Goal: Information Seeking & Learning: Learn about a topic

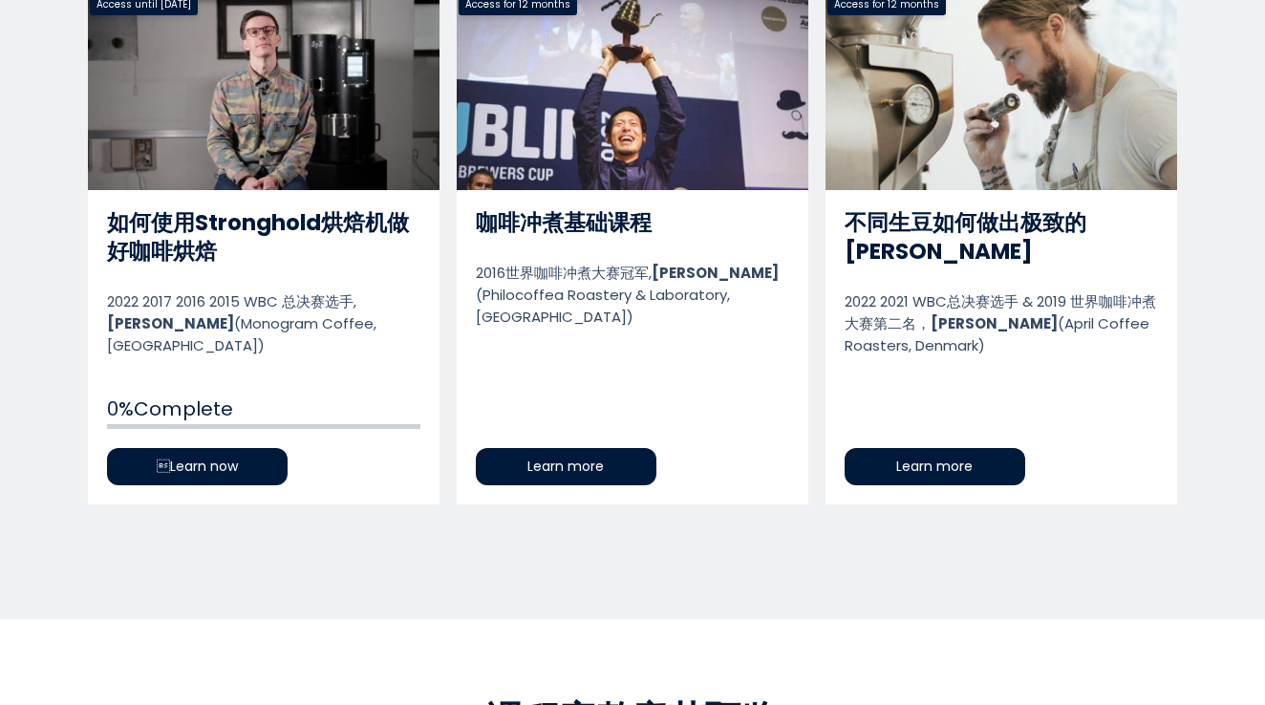
scroll to position [1026, 0]
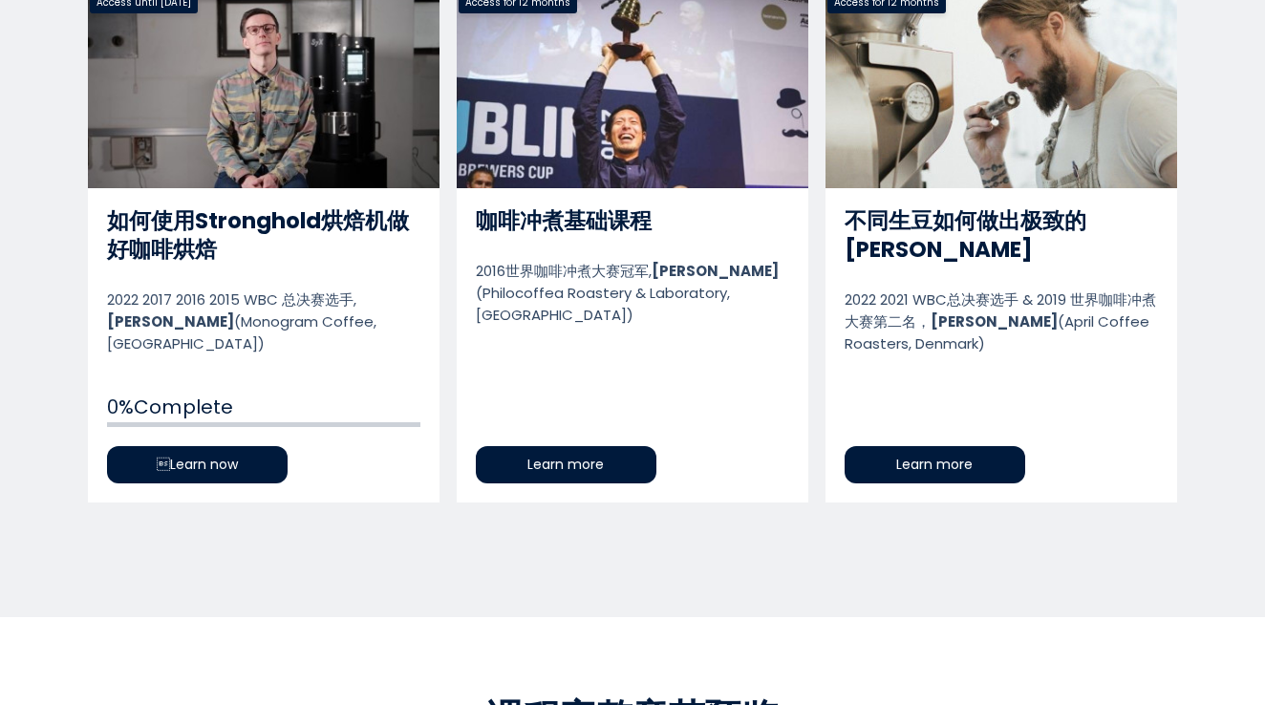
click at [932, 423] on link "不同生豆如何做出极致的[PERSON_NAME]" at bounding box center [1001, 246] width 352 height 512
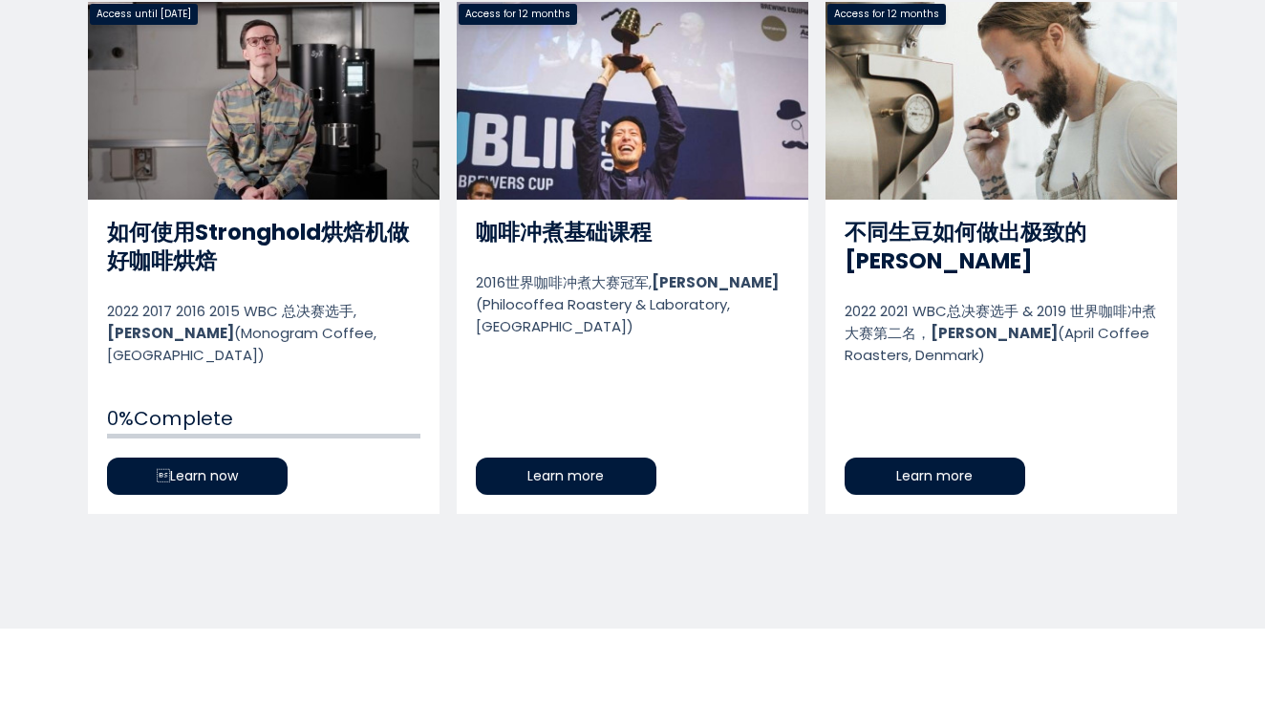
click at [268, 243] on link "如何使用Stronghold烘焙机做好咖啡烘焙" at bounding box center [264, 258] width 352 height 512
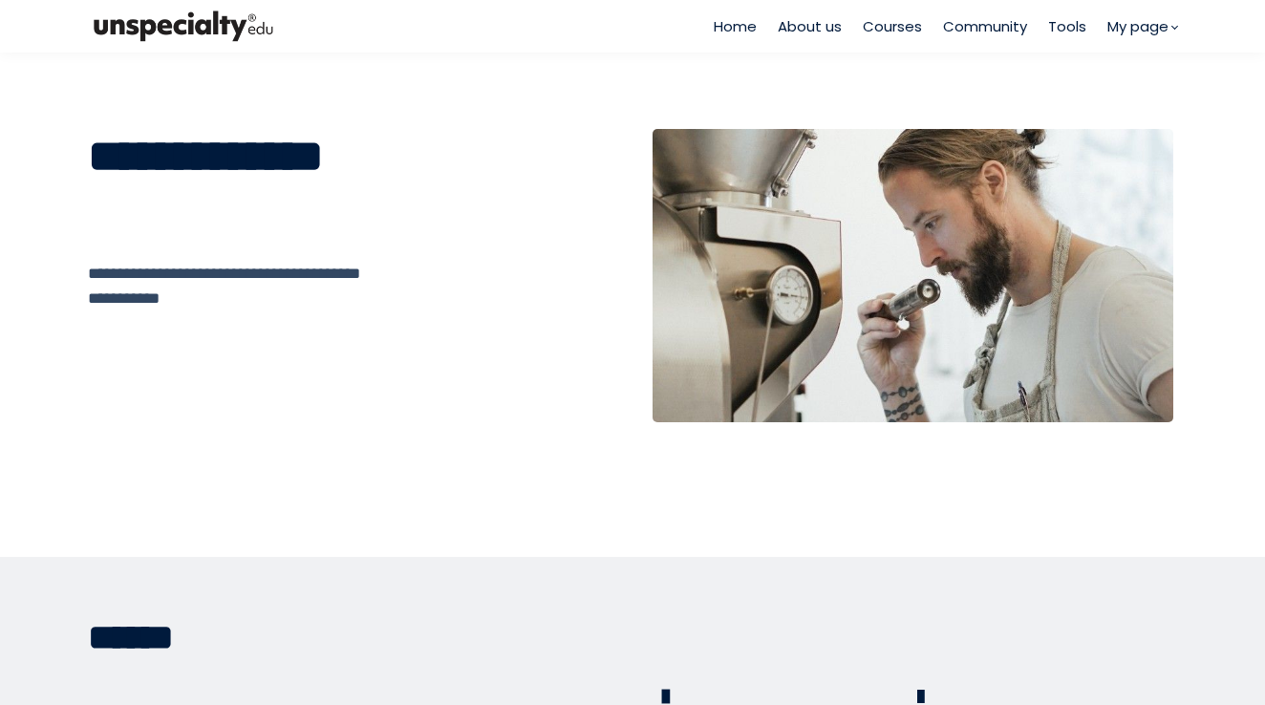
scroll to position [49, 0]
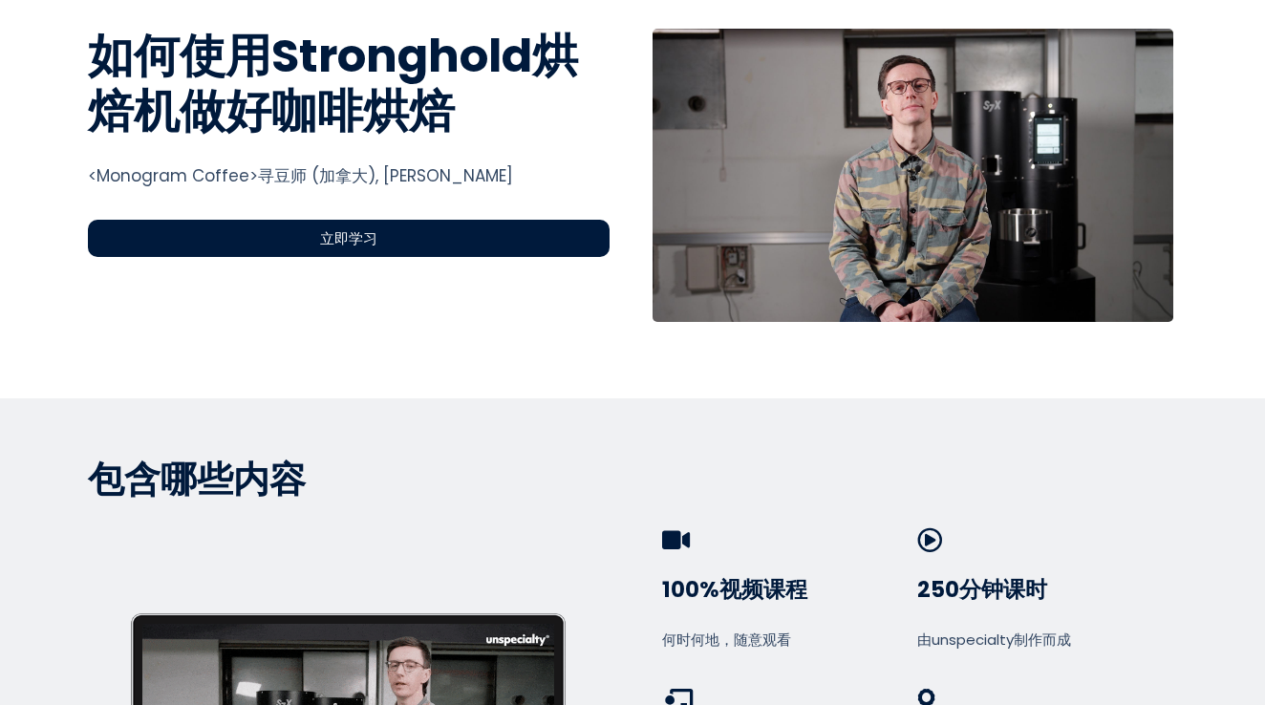
scroll to position [728, 0]
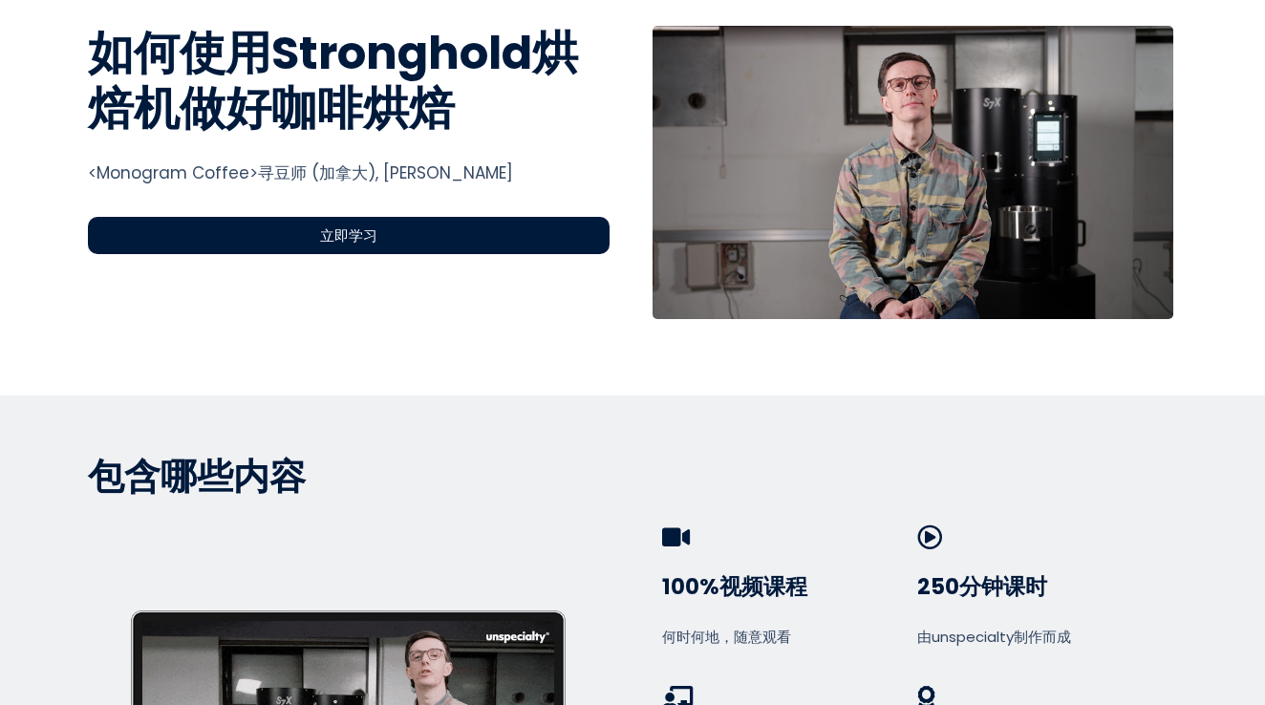
click at [429, 251] on div "立即学习" at bounding box center [349, 235] width 522 height 37
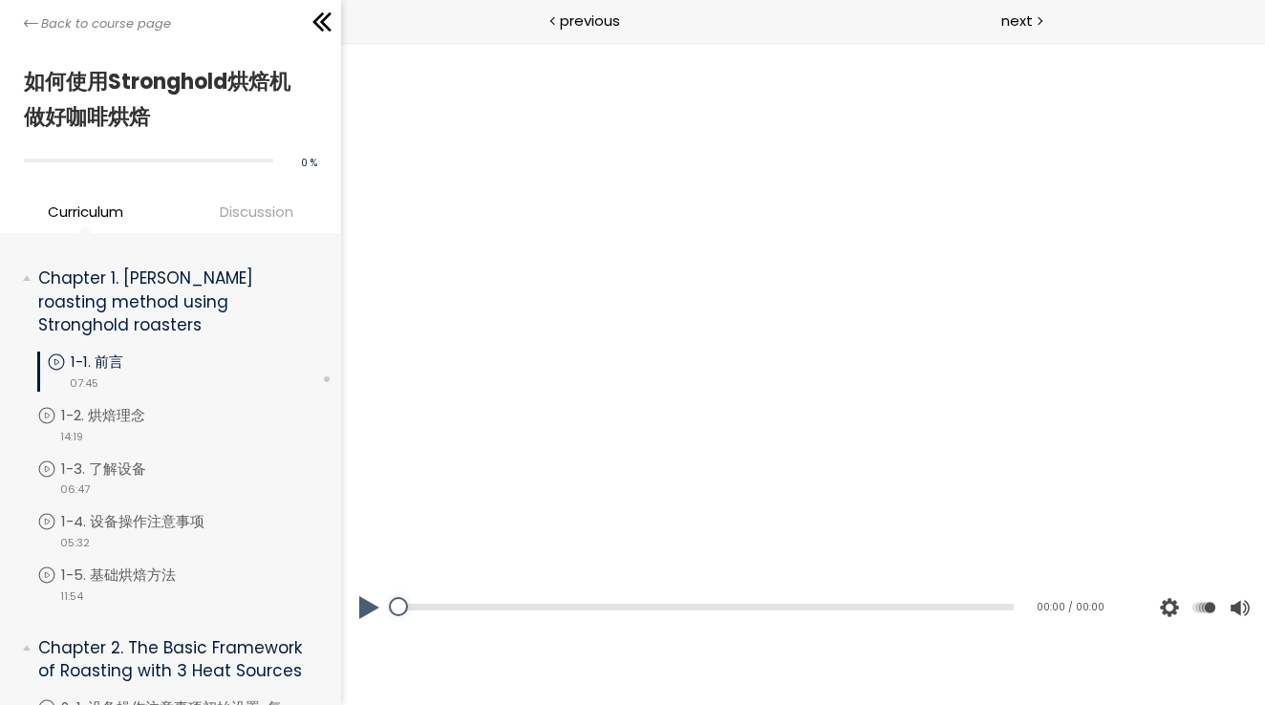
click at [372, 603] on button at bounding box center [369, 608] width 57 height 54
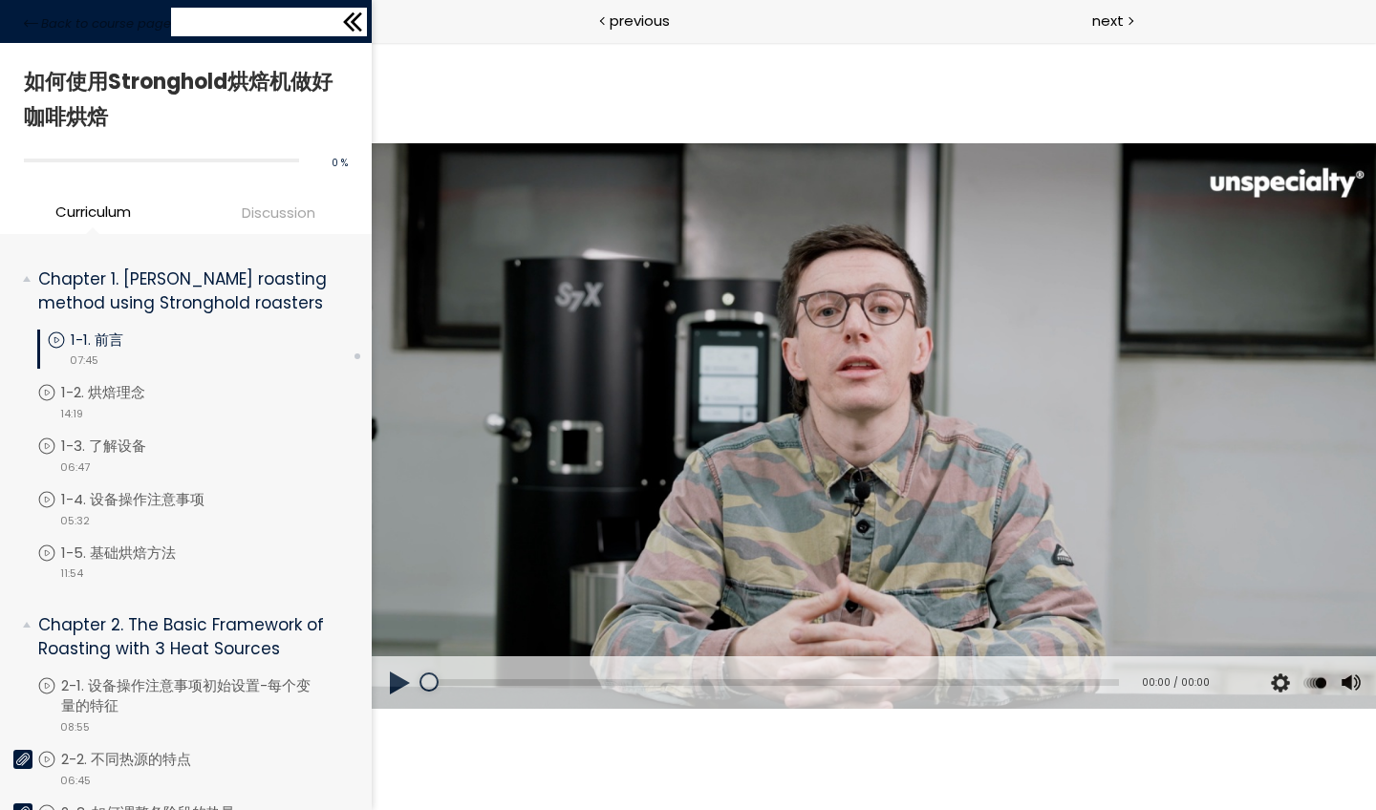
click at [354, 23] on icon at bounding box center [356, 21] width 11 height 19
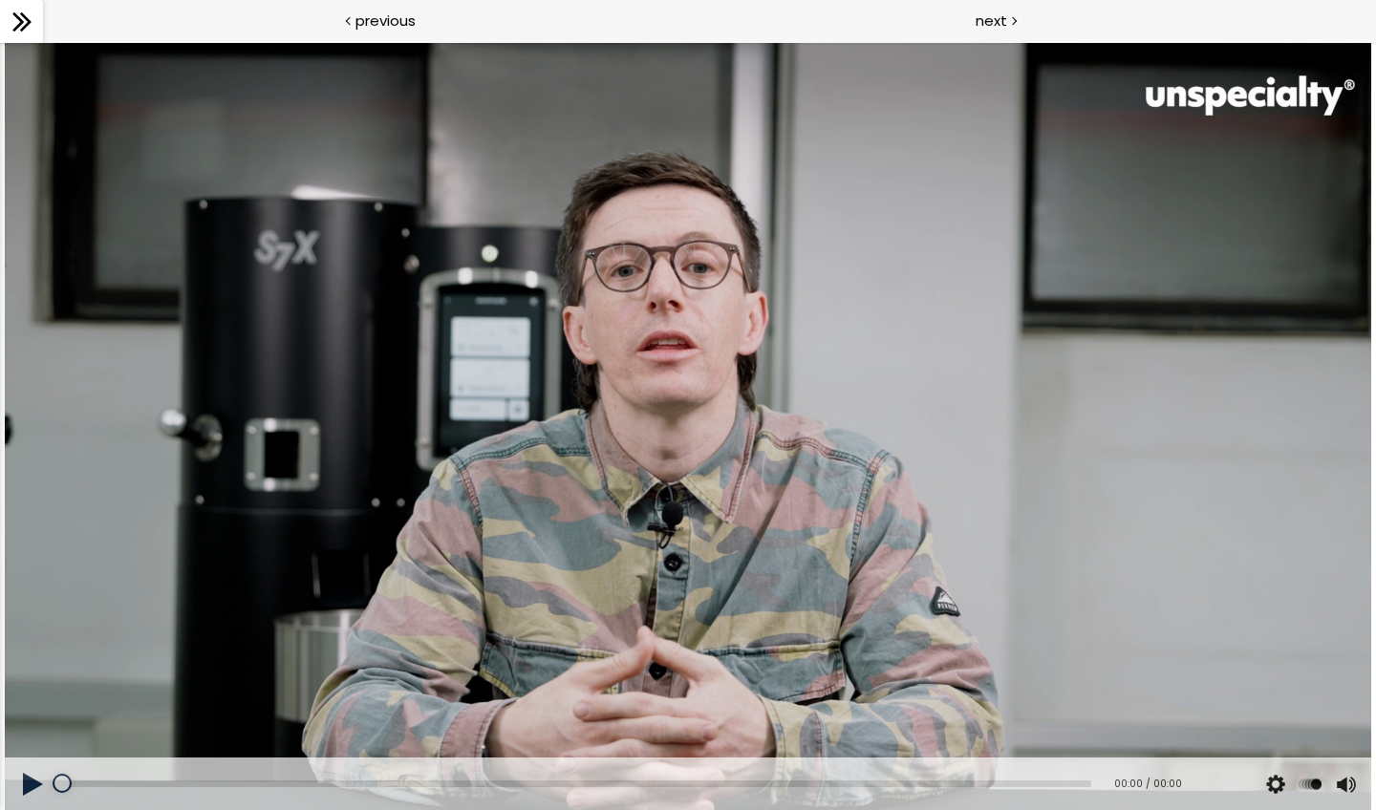
click at [32, 704] on button at bounding box center [33, 785] width 57 height 54
click at [35, 704] on button at bounding box center [33, 785] width 57 height 54
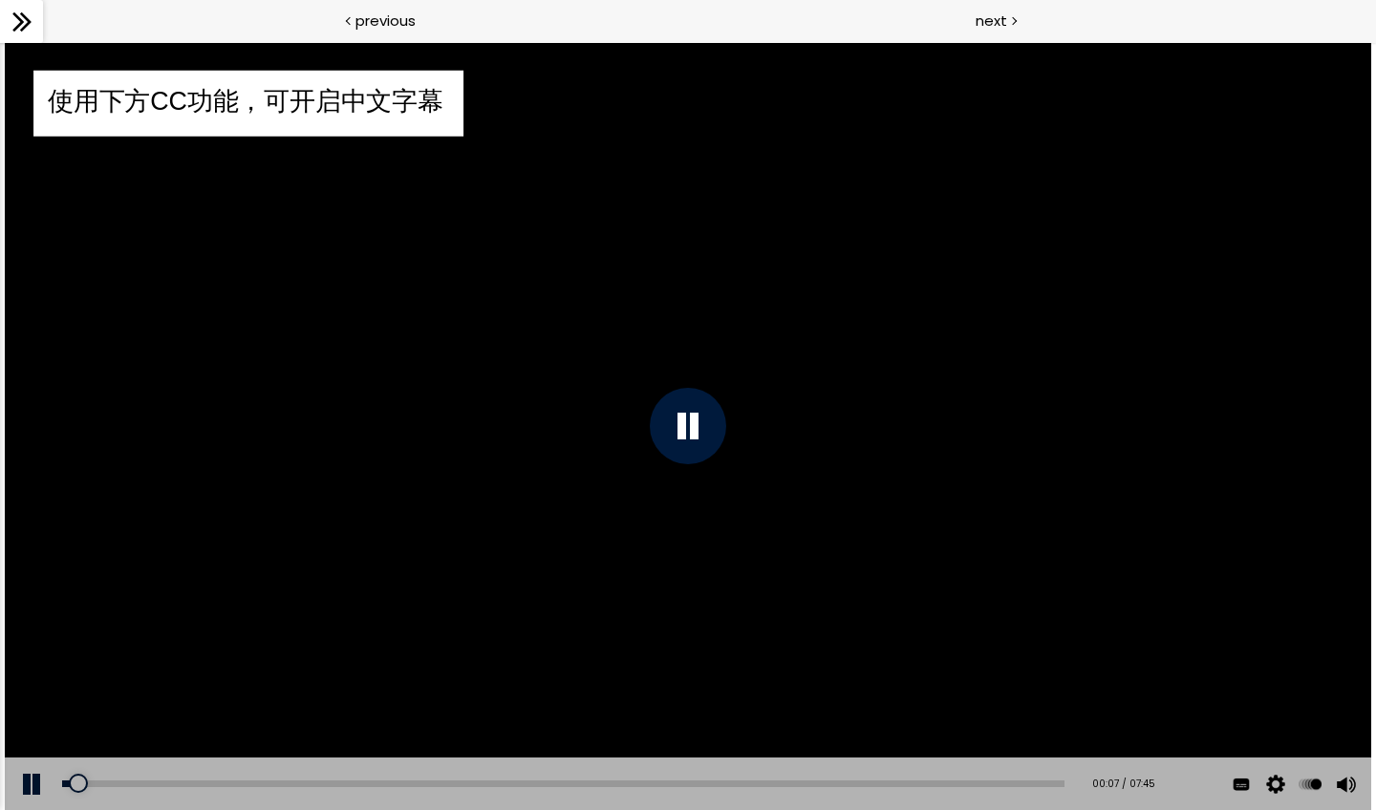
click at [1059, 667] on div "使用下方CC功能，可开启中文字幕" at bounding box center [687, 426] width 1365 height 768
click at [1259, 661] on span "中文 (简体)" at bounding box center [1245, 668] width 64 height 18
click at [711, 414] on div at bounding box center [688, 426] width 76 height 76
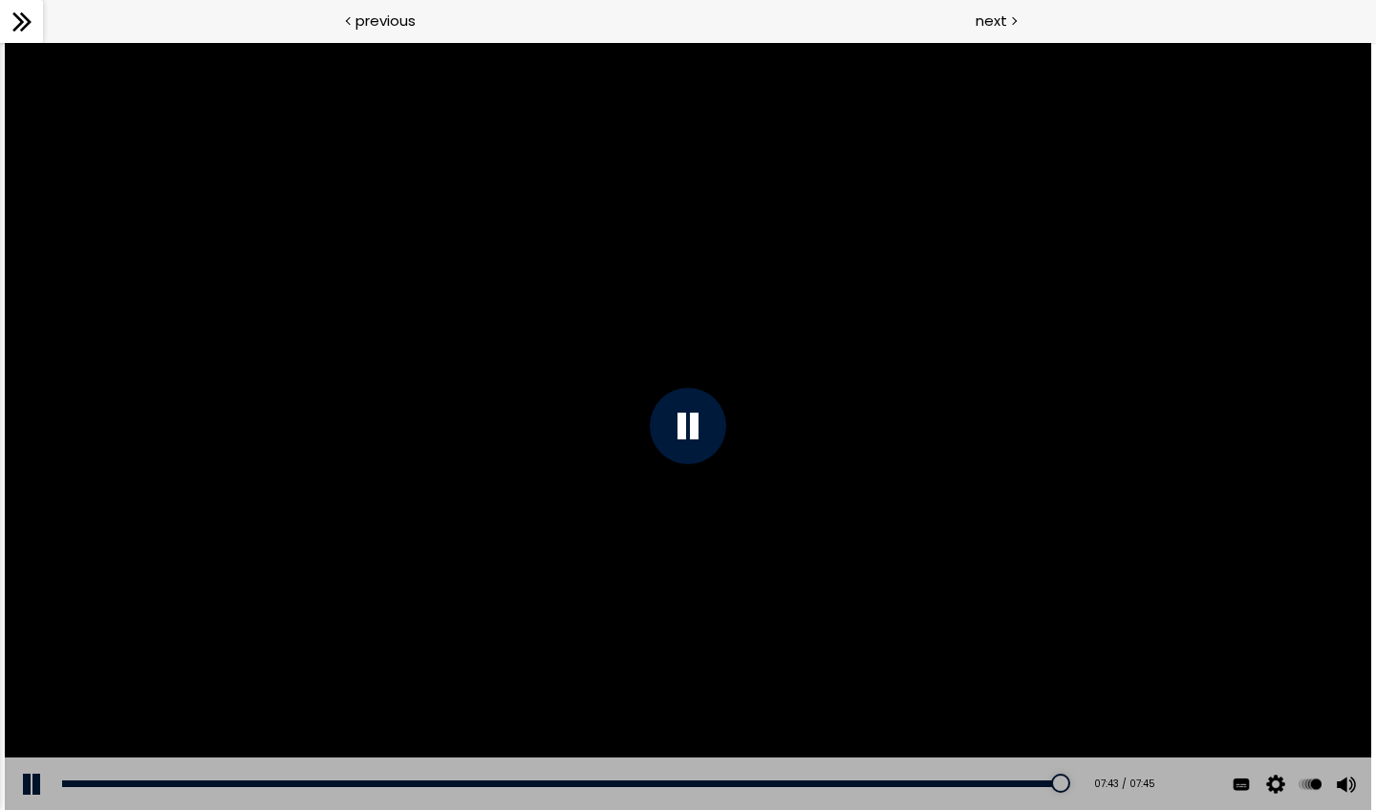
click at [23, 17] on icon at bounding box center [22, 22] width 29 height 29
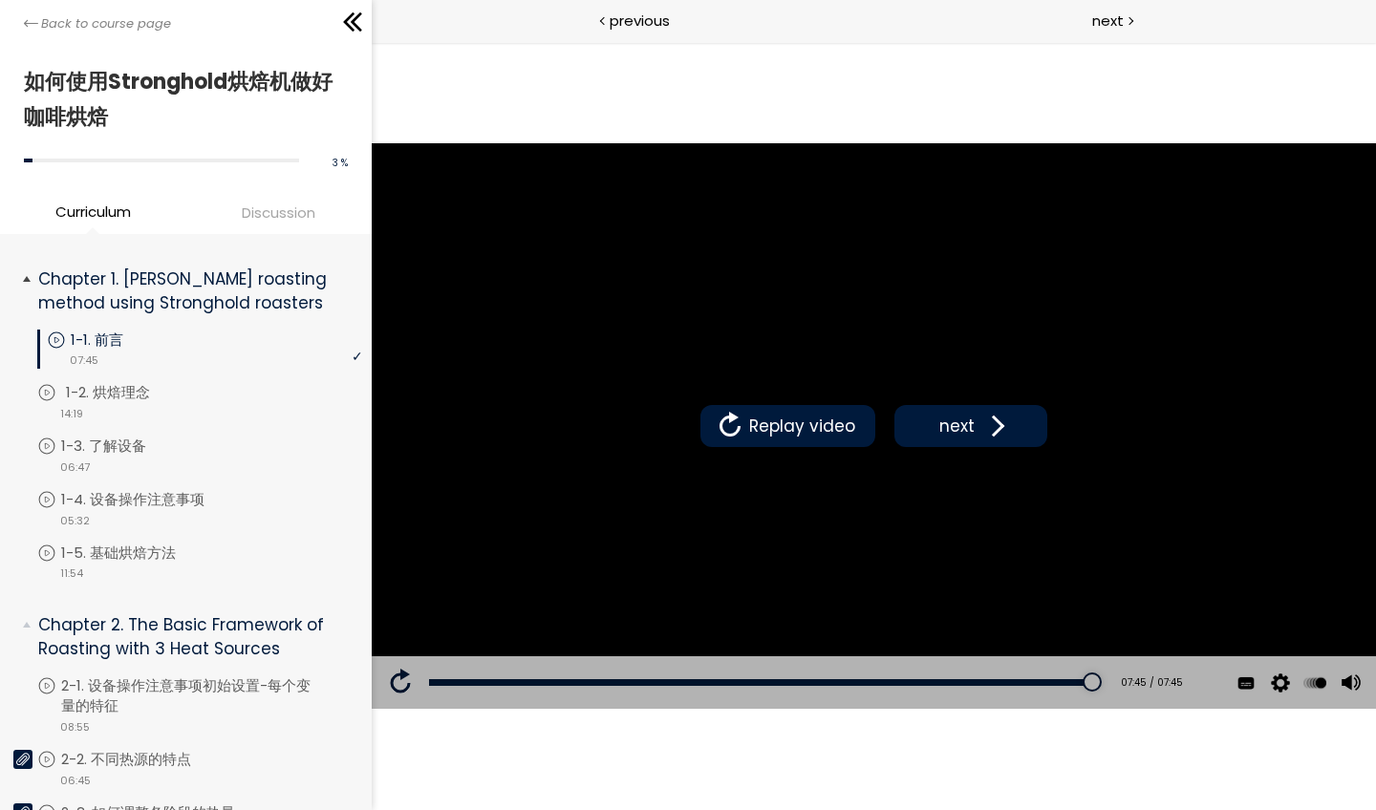
click at [161, 389] on p "1-2. 烘焙理念" at bounding box center [127, 392] width 122 height 21
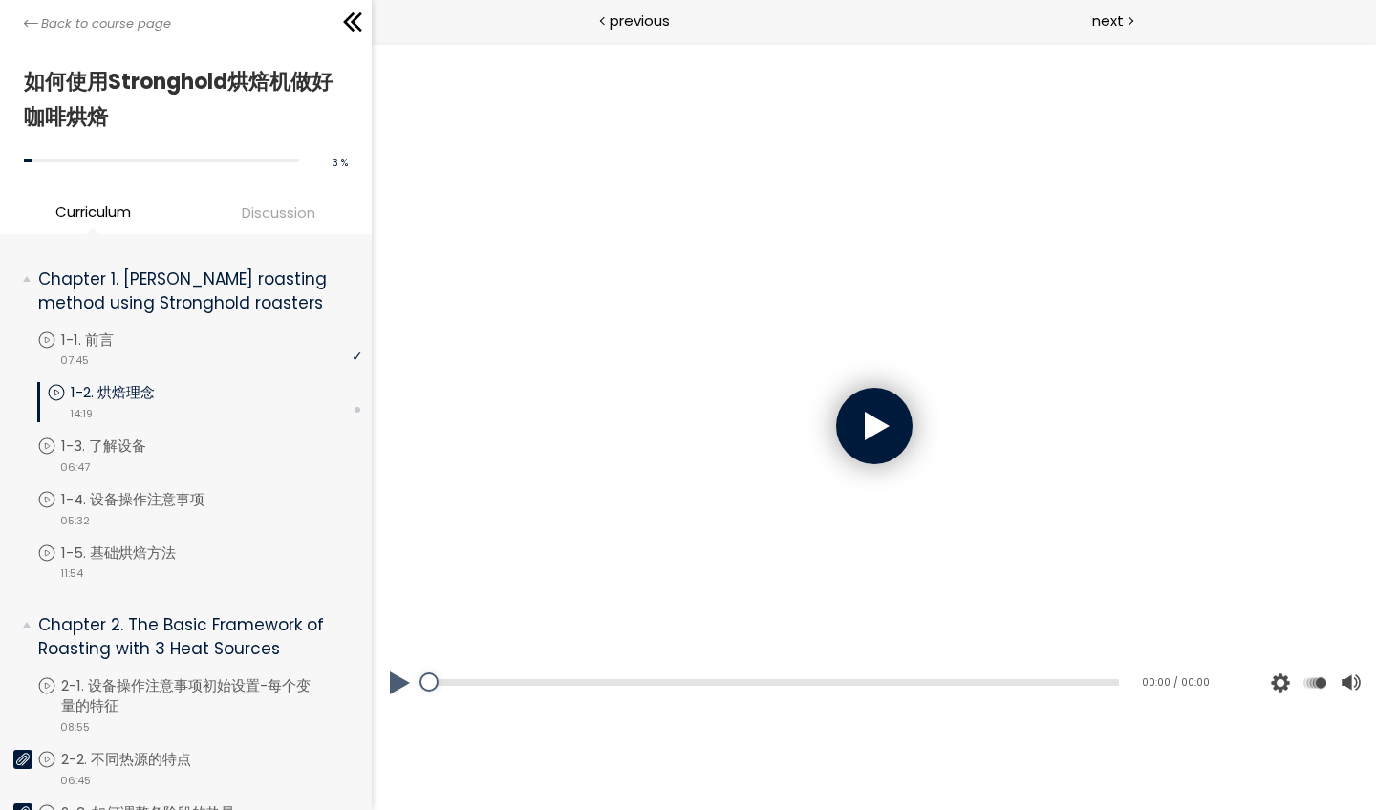
click at [824, 432] on div at bounding box center [873, 425] width 1004 height 565
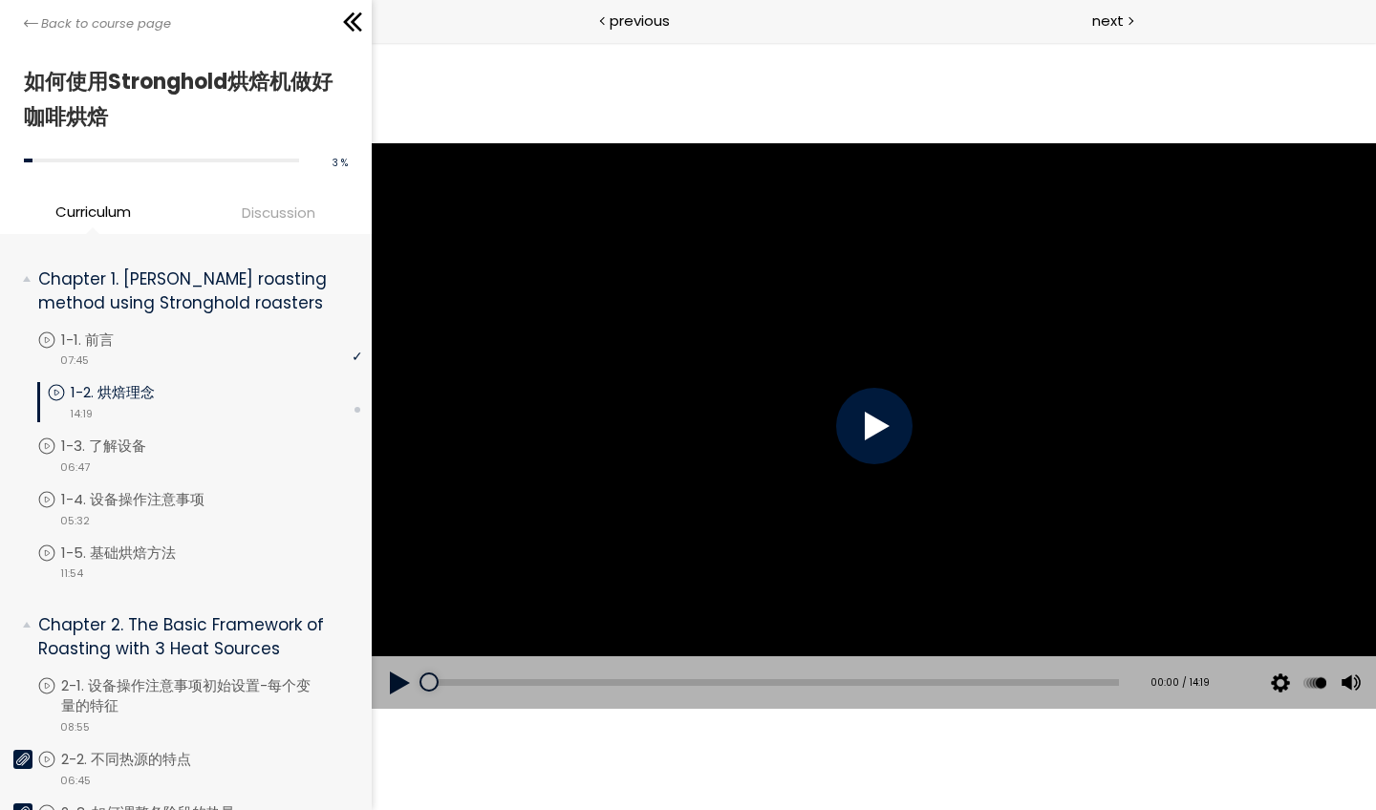
click at [874, 416] on div at bounding box center [873, 426] width 76 height 76
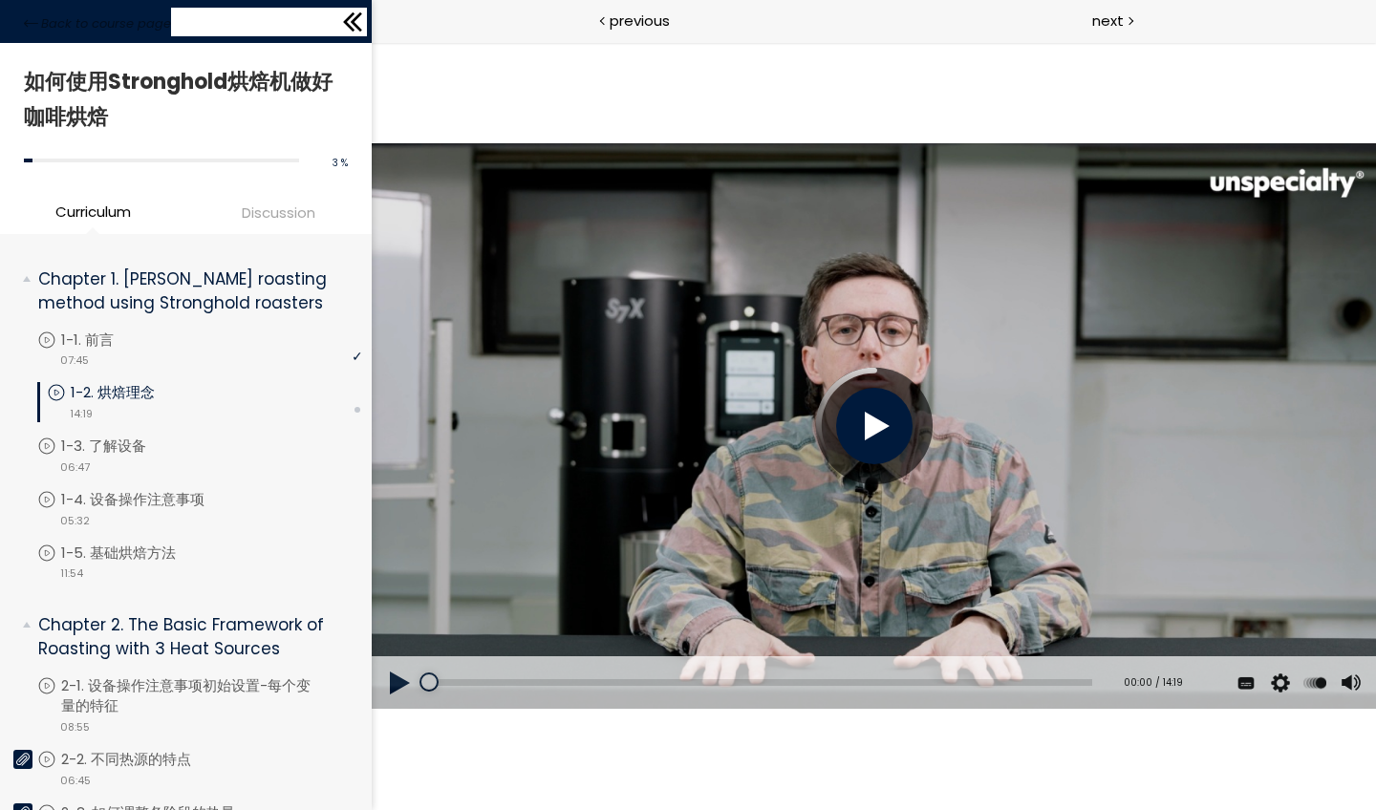
click at [354, 28] on icon at bounding box center [352, 22] width 29 height 29
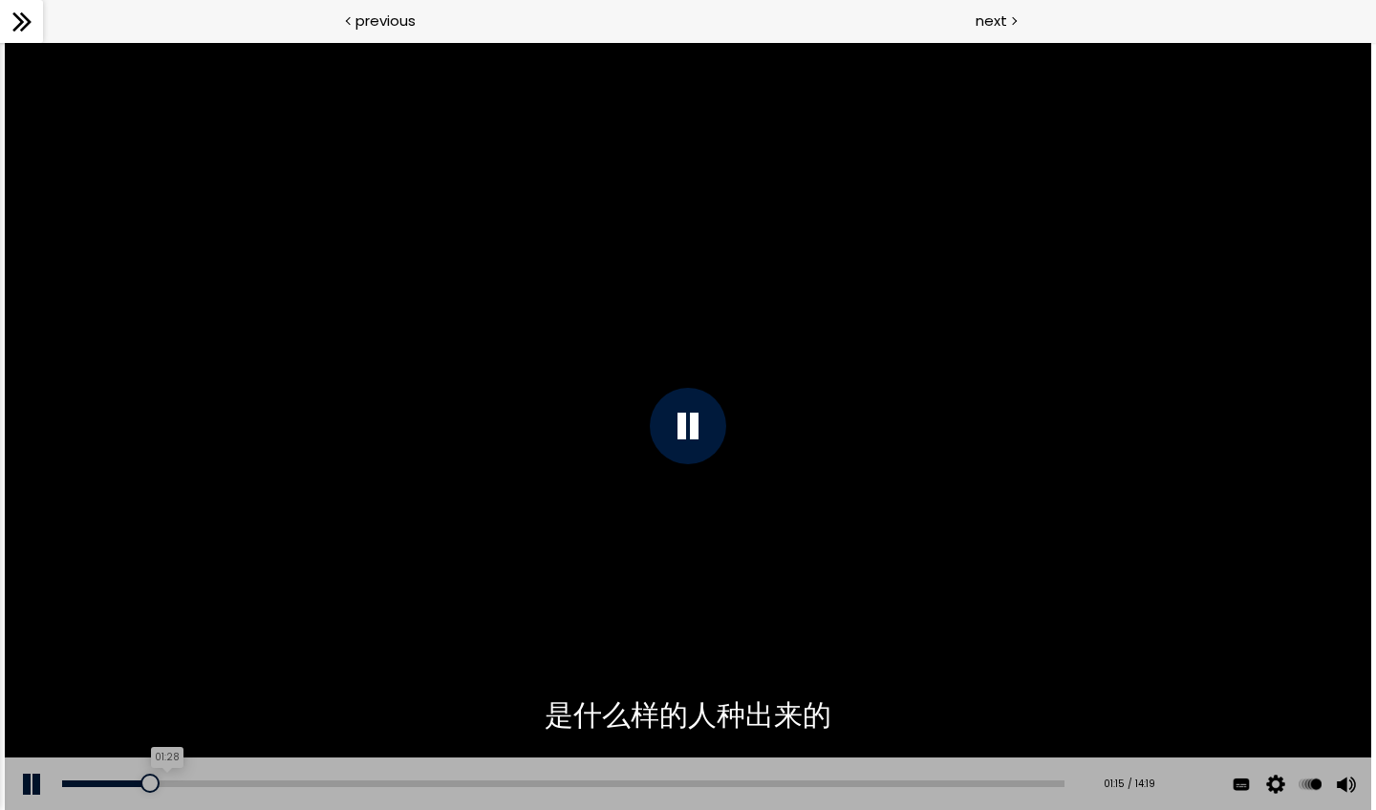
click at [166, 704] on div "01:28" at bounding box center [563, 784] width 1002 height 7
click at [199, 704] on div "01:56" at bounding box center [563, 784] width 1002 height 7
click at [219, 704] on div "02:13" at bounding box center [563, 784] width 1002 height 7
click at [233, 704] on div at bounding box center [225, 783] width 19 height 19
click at [250, 704] on div "02:40" at bounding box center [563, 784] width 1002 height 7
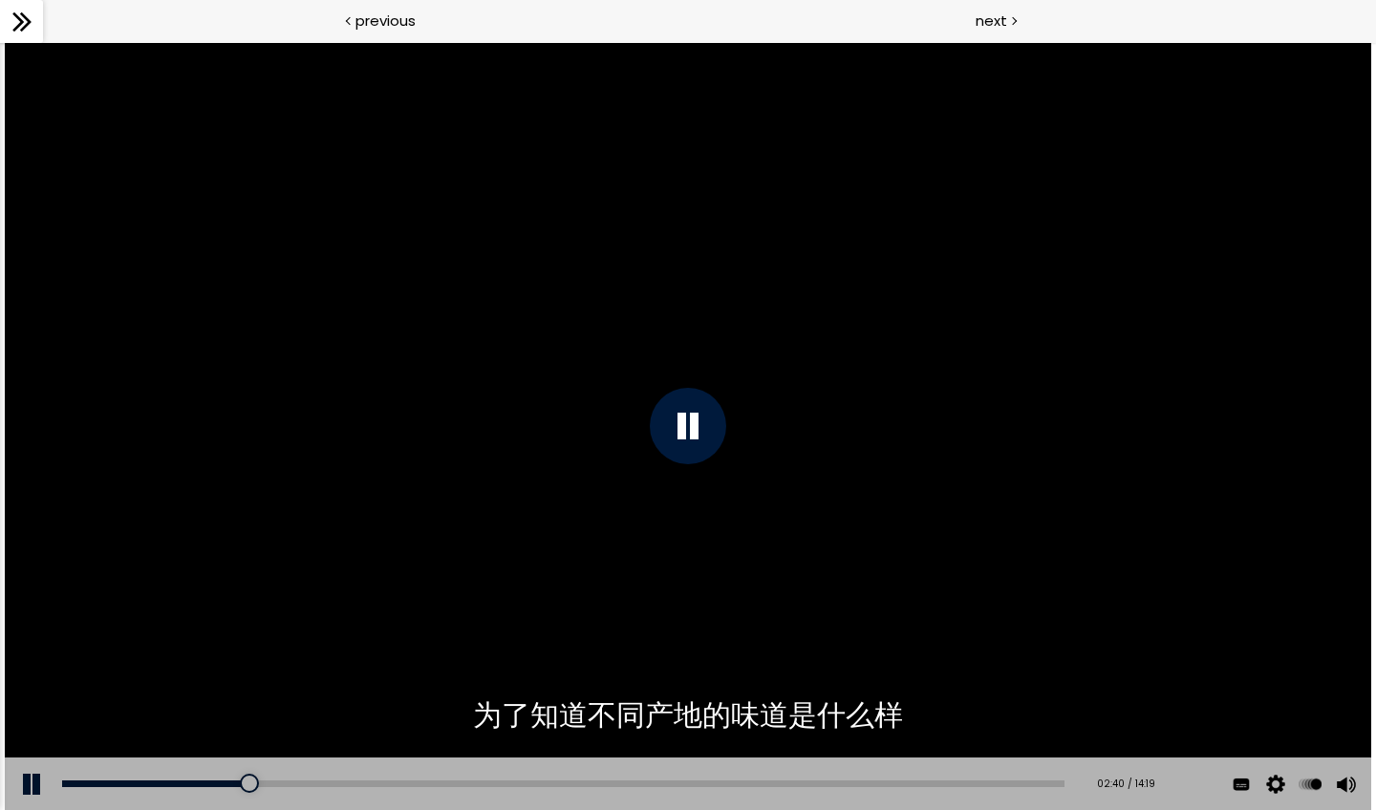
click at [313, 704] on div "Add chapter 03:34" at bounding box center [563, 785] width 1002 height 54
click at [313, 704] on div "03:34" at bounding box center [563, 784] width 1002 height 7
click at [347, 704] on div "04:02" at bounding box center [563, 784] width 1002 height 7
click at [389, 704] on div "04:38" at bounding box center [563, 784] width 1002 height 7
click at [355, 704] on div "04:13" at bounding box center [563, 784] width 1002 height 7
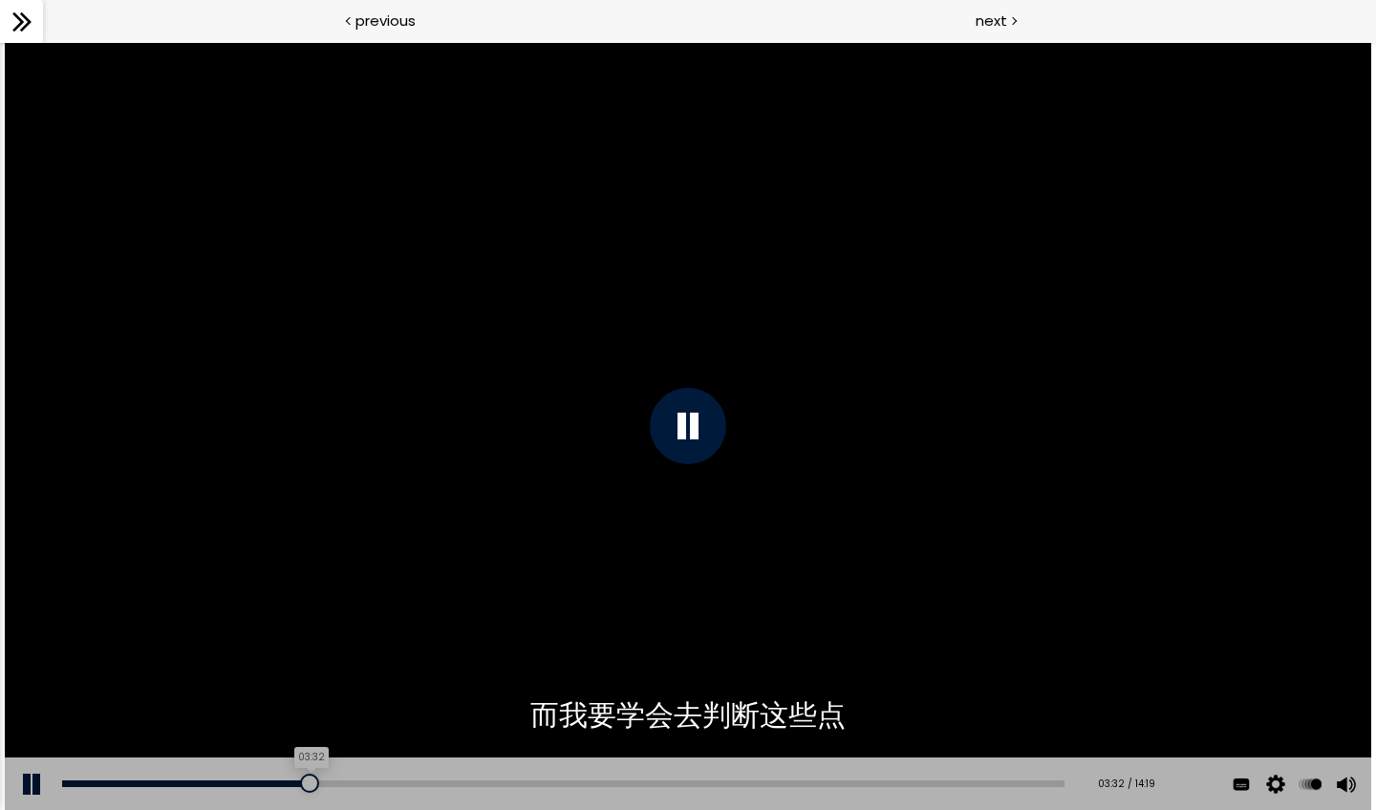
click at [311, 704] on div "03:32" at bounding box center [563, 784] width 1002 height 7
click at [471, 704] on div "05:48" at bounding box center [563, 784] width 1002 height 7
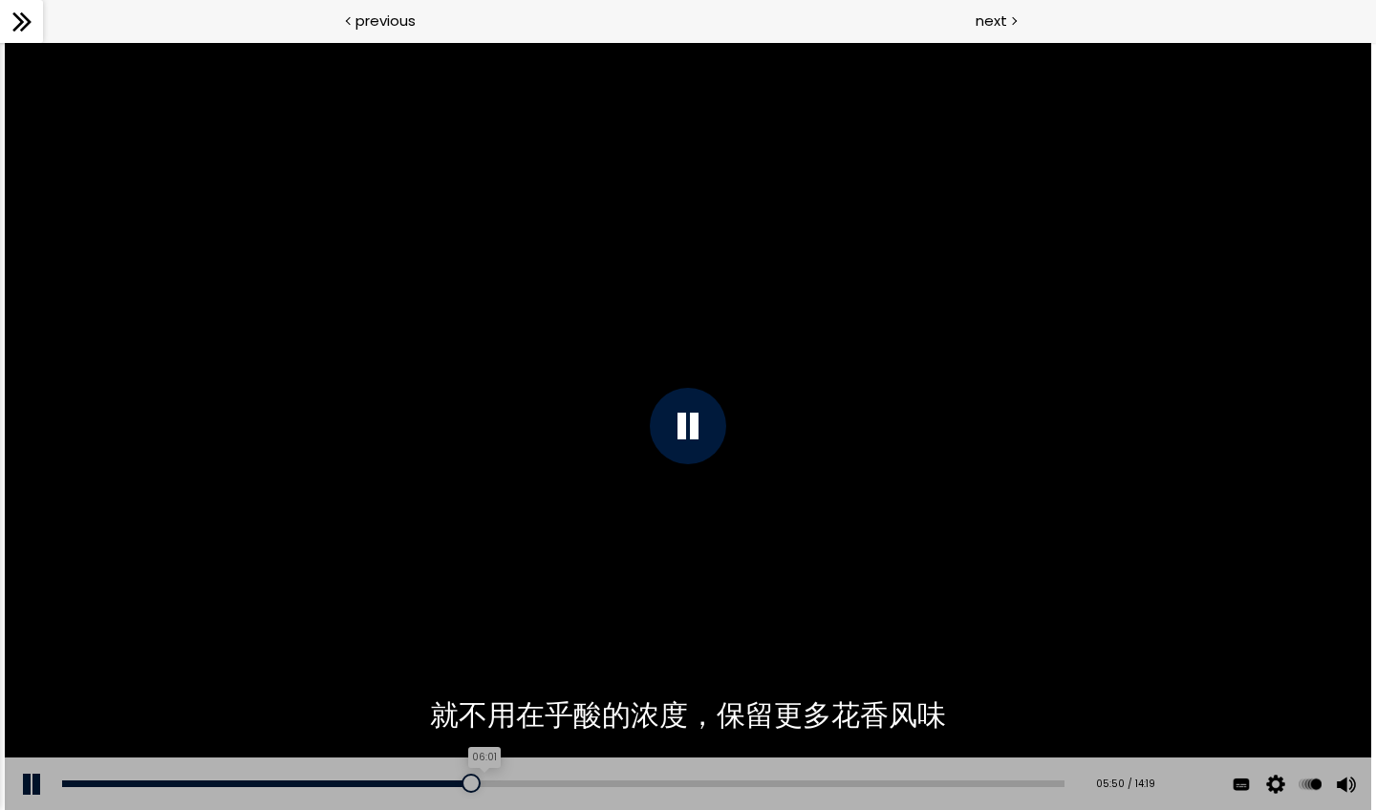
click at [486, 704] on div "06:01" at bounding box center [563, 784] width 1002 height 7
click at [504, 704] on div "06:15" at bounding box center [563, 784] width 1002 height 7
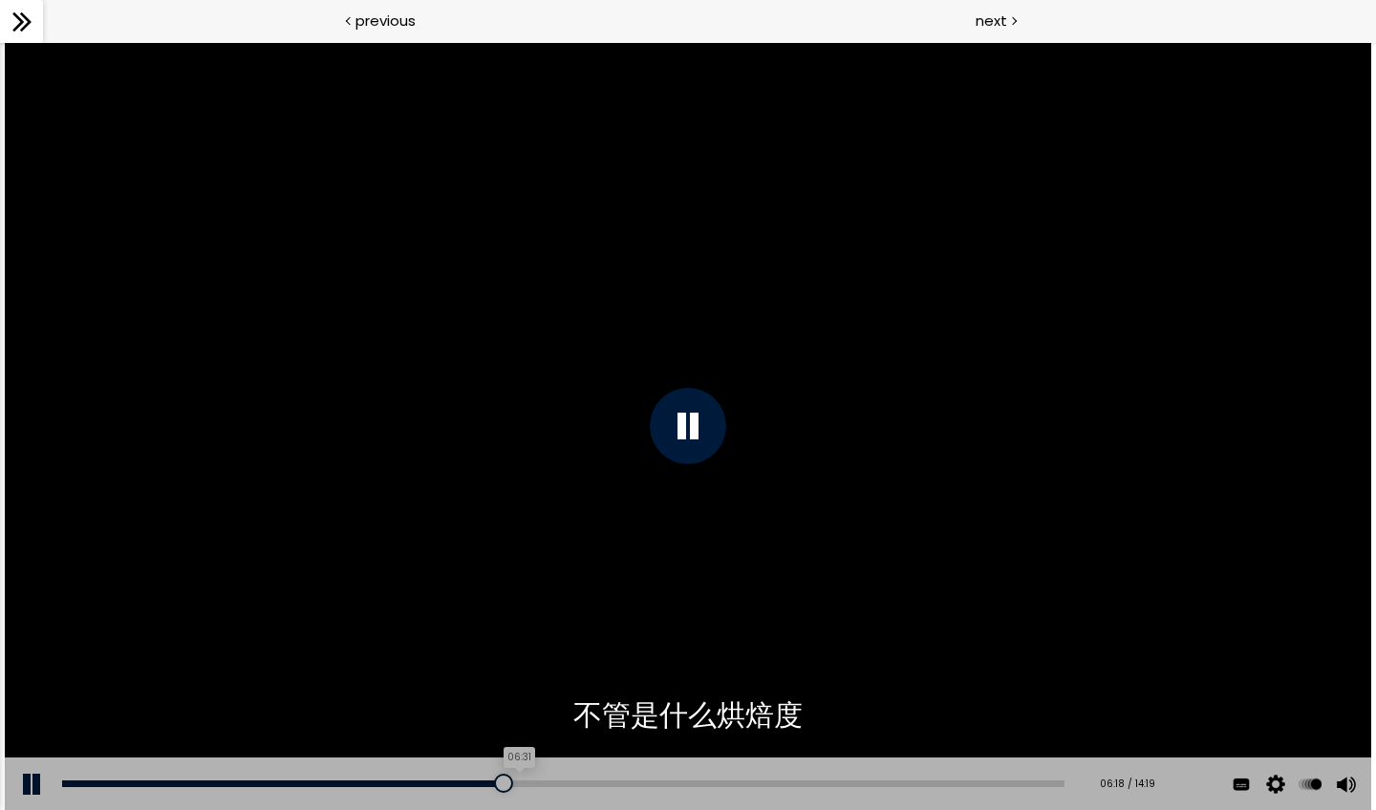
click at [522, 704] on div "06:31" at bounding box center [563, 784] width 1002 height 7
click at [537, 704] on div "06:44" at bounding box center [563, 784] width 1002 height 7
click at [549, 704] on div "06:55" at bounding box center [563, 784] width 1002 height 7
click at [653, 704] on div "08:22" at bounding box center [563, 784] width 1002 height 7
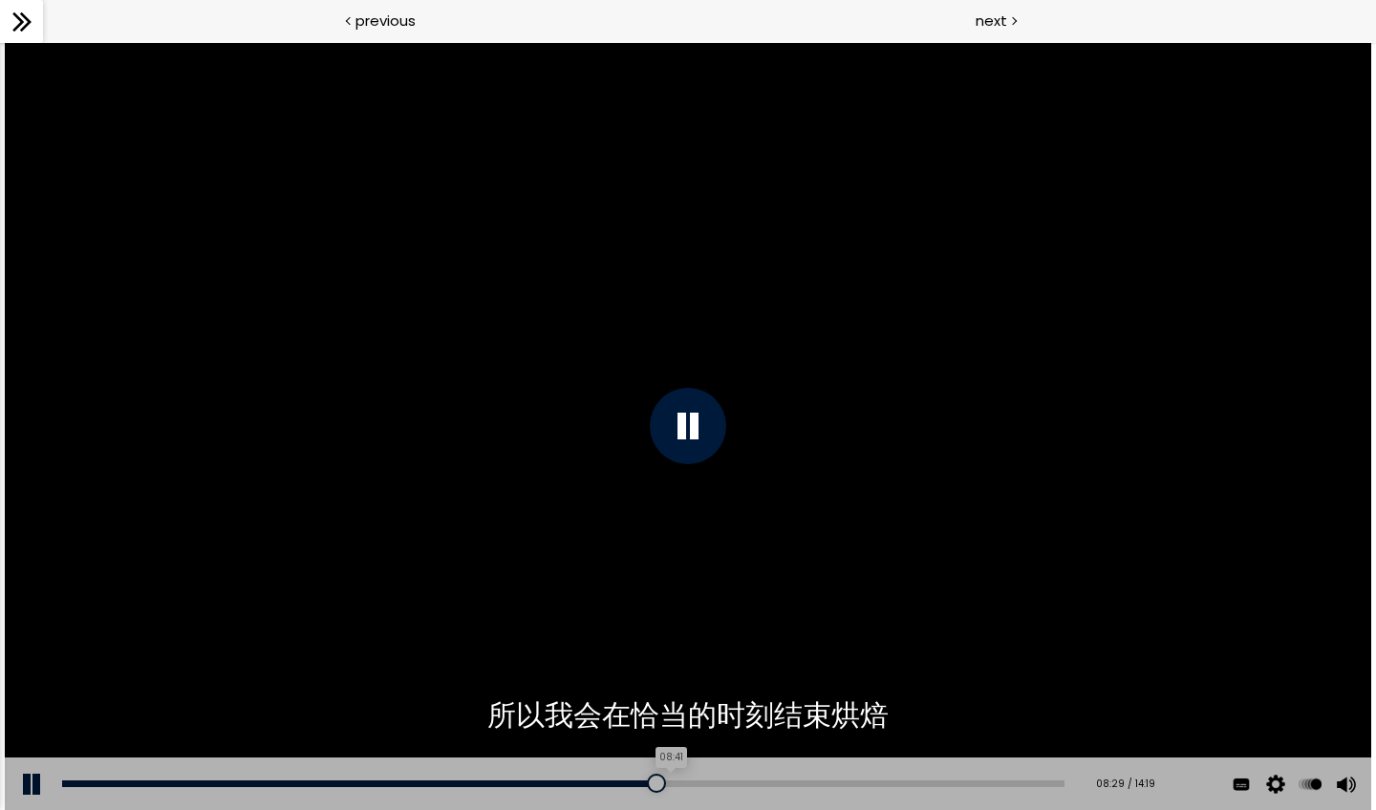
click at [675, 704] on div "08:41" at bounding box center [563, 784] width 1002 height 7
click at [690, 704] on div "08:54" at bounding box center [563, 784] width 1002 height 7
click at [715, 704] on div "09:15" at bounding box center [563, 784] width 1002 height 7
click at [741, 704] on div "Add chapter 09:38" at bounding box center [563, 785] width 1002 height 54
click at [745, 704] on div "09:41" at bounding box center [563, 784] width 1002 height 7
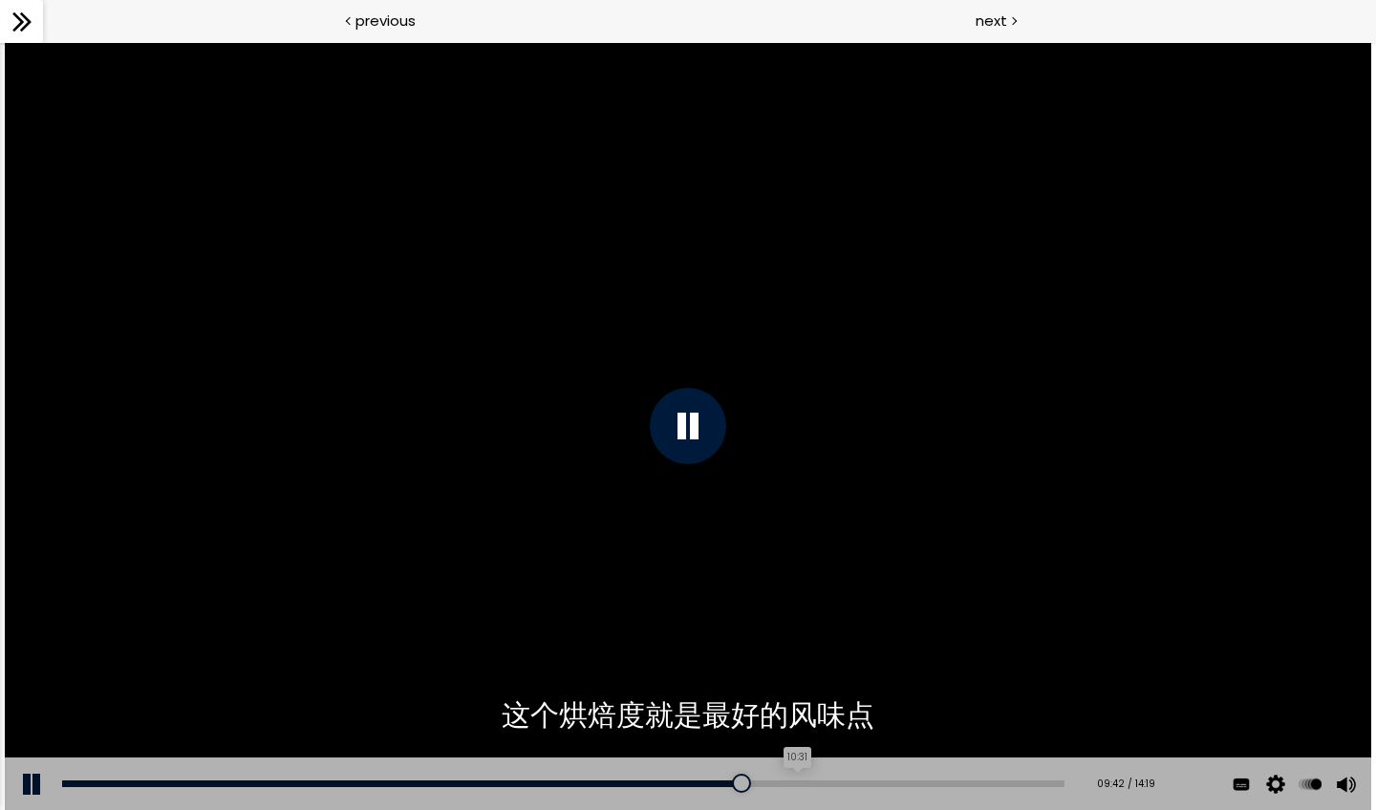
click at [804, 704] on div "10:31" at bounding box center [563, 784] width 1002 height 7
click at [831, 704] on div "10:55" at bounding box center [563, 784] width 1002 height 7
click at [887, 704] on div "11:42" at bounding box center [563, 784] width 1002 height 7
click at [939, 704] on div "12:27" at bounding box center [563, 784] width 1002 height 7
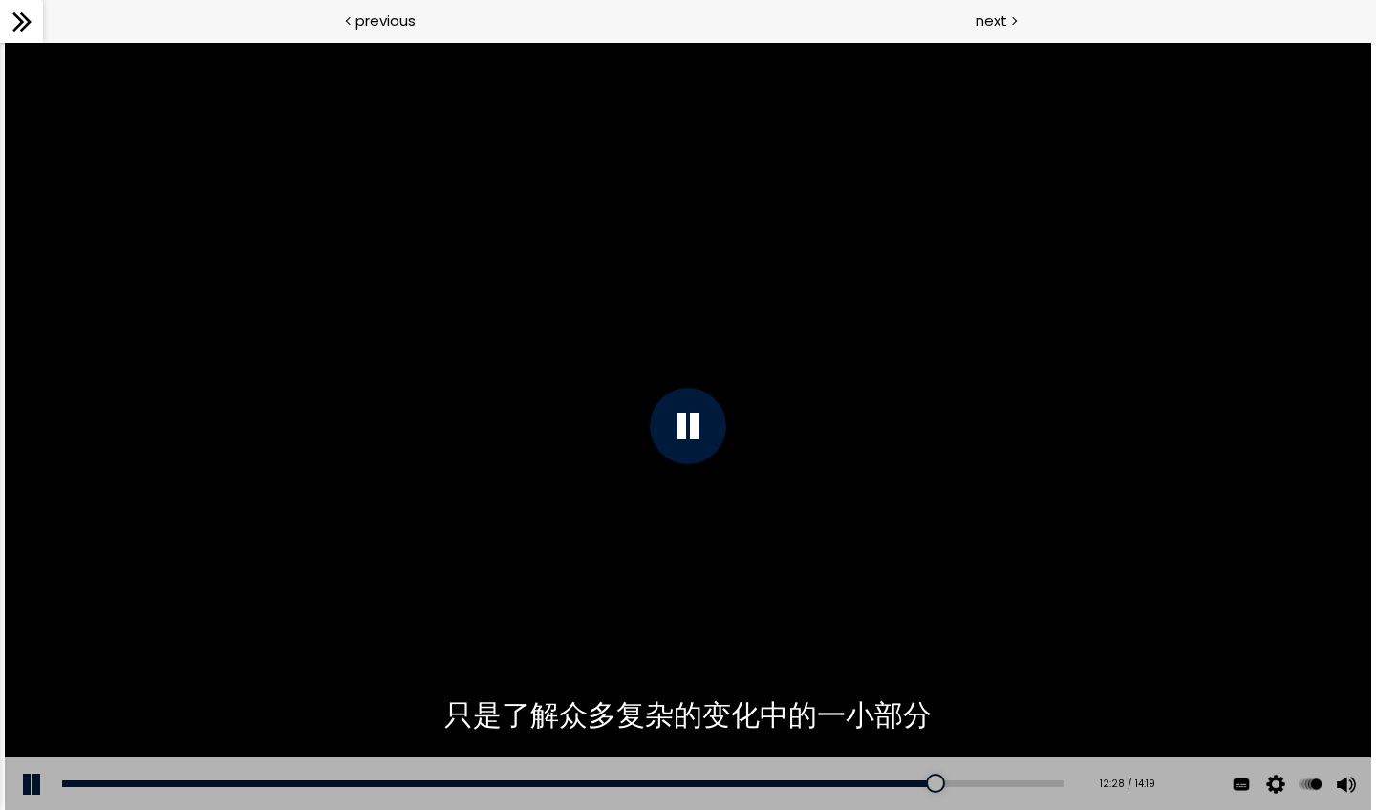
click at [998, 704] on div "Add chapter 00:12" at bounding box center [563, 785] width 1002 height 54
click at [998, 704] on div "13:17" at bounding box center [563, 784] width 1002 height 7
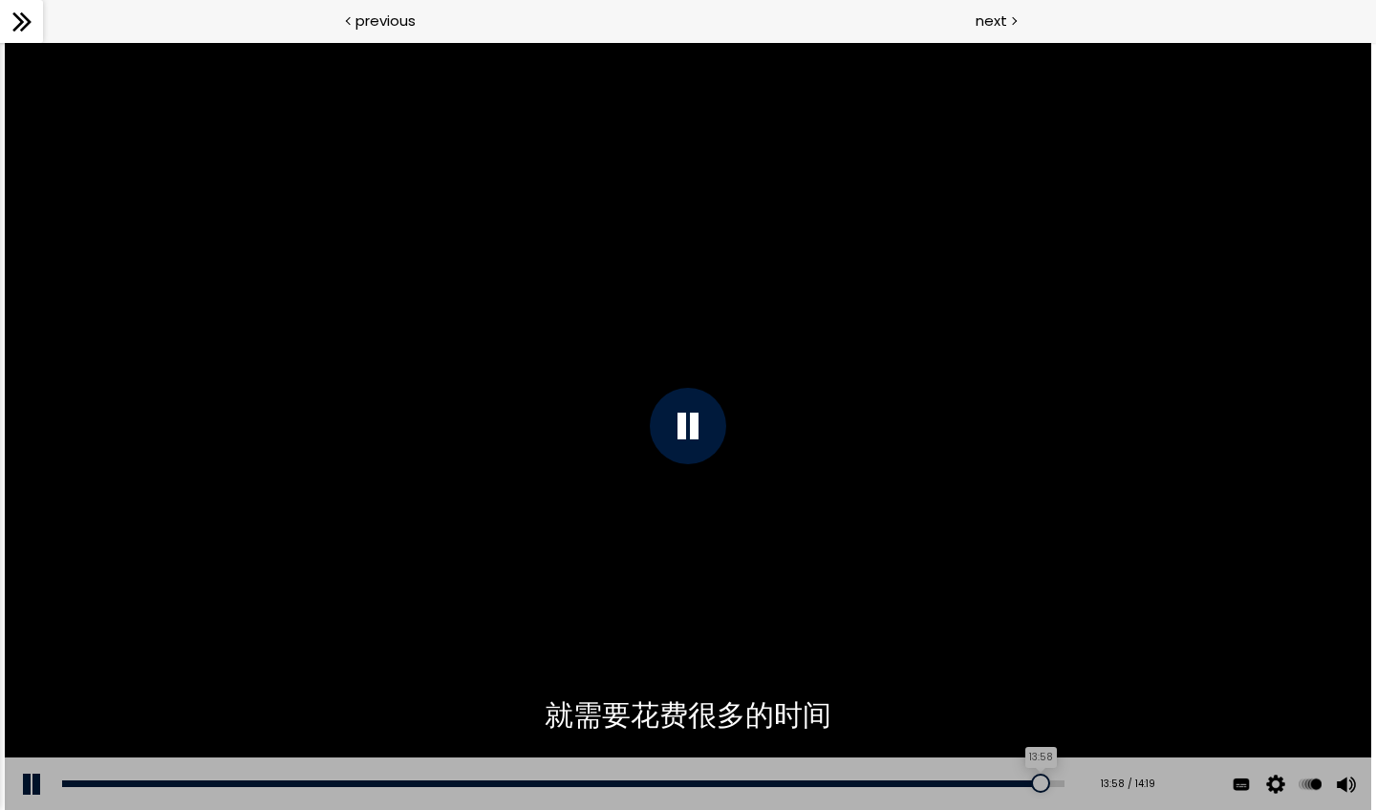
click at [1047, 704] on div "13:58" at bounding box center [563, 784] width 1002 height 7
click at [18, 27] on icon at bounding box center [22, 22] width 29 height 29
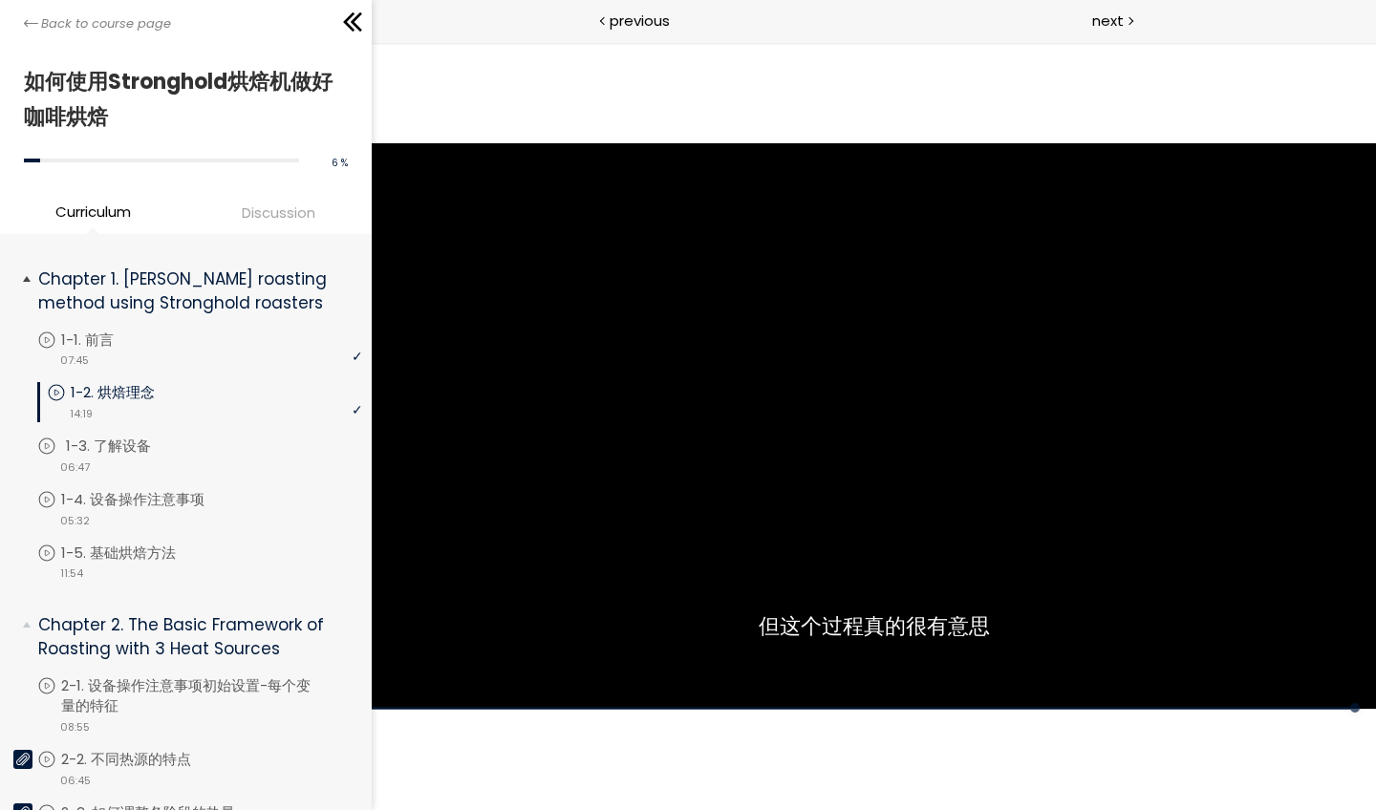
click at [130, 437] on p "1-3. 了解设备" at bounding box center [127, 446] width 123 height 21
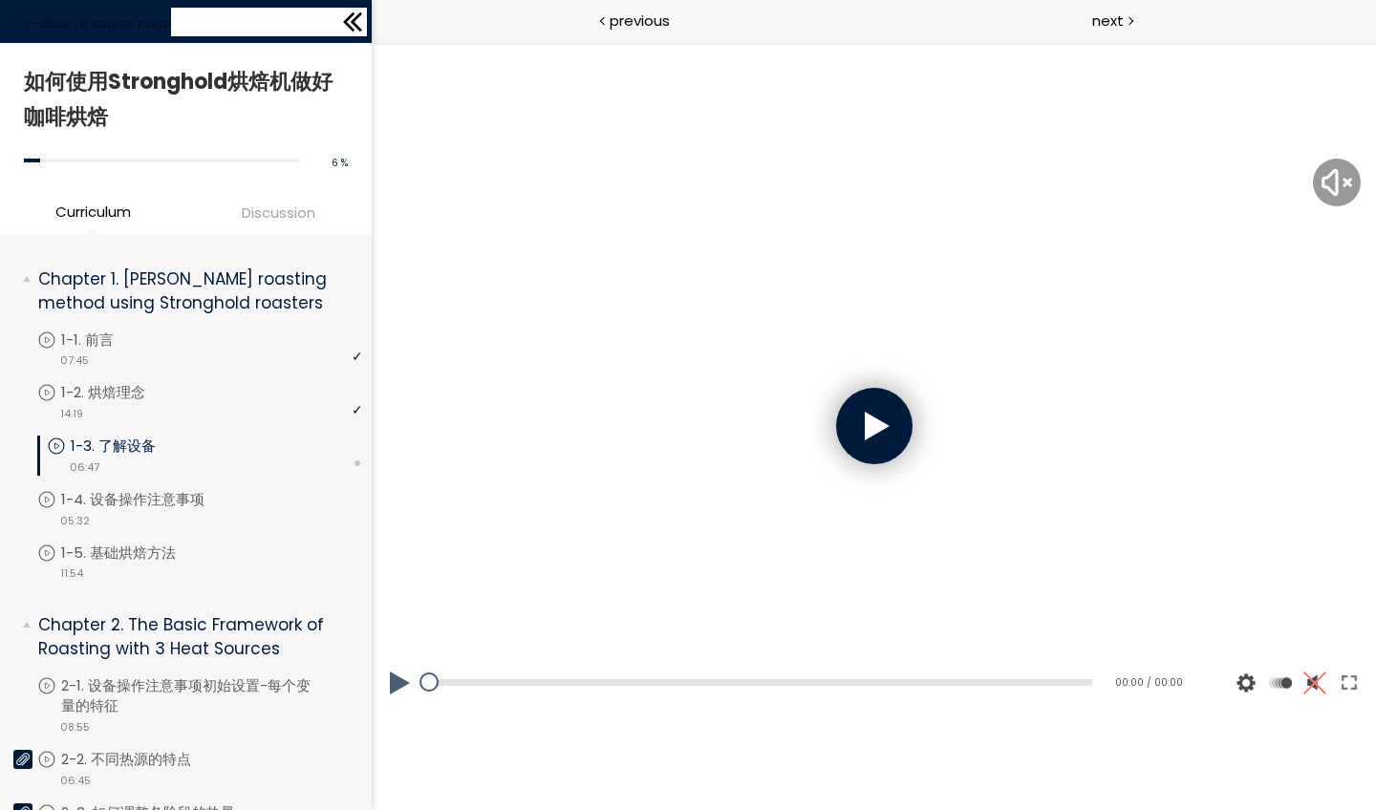
click at [354, 30] on icon at bounding box center [348, 21] width 11 height 19
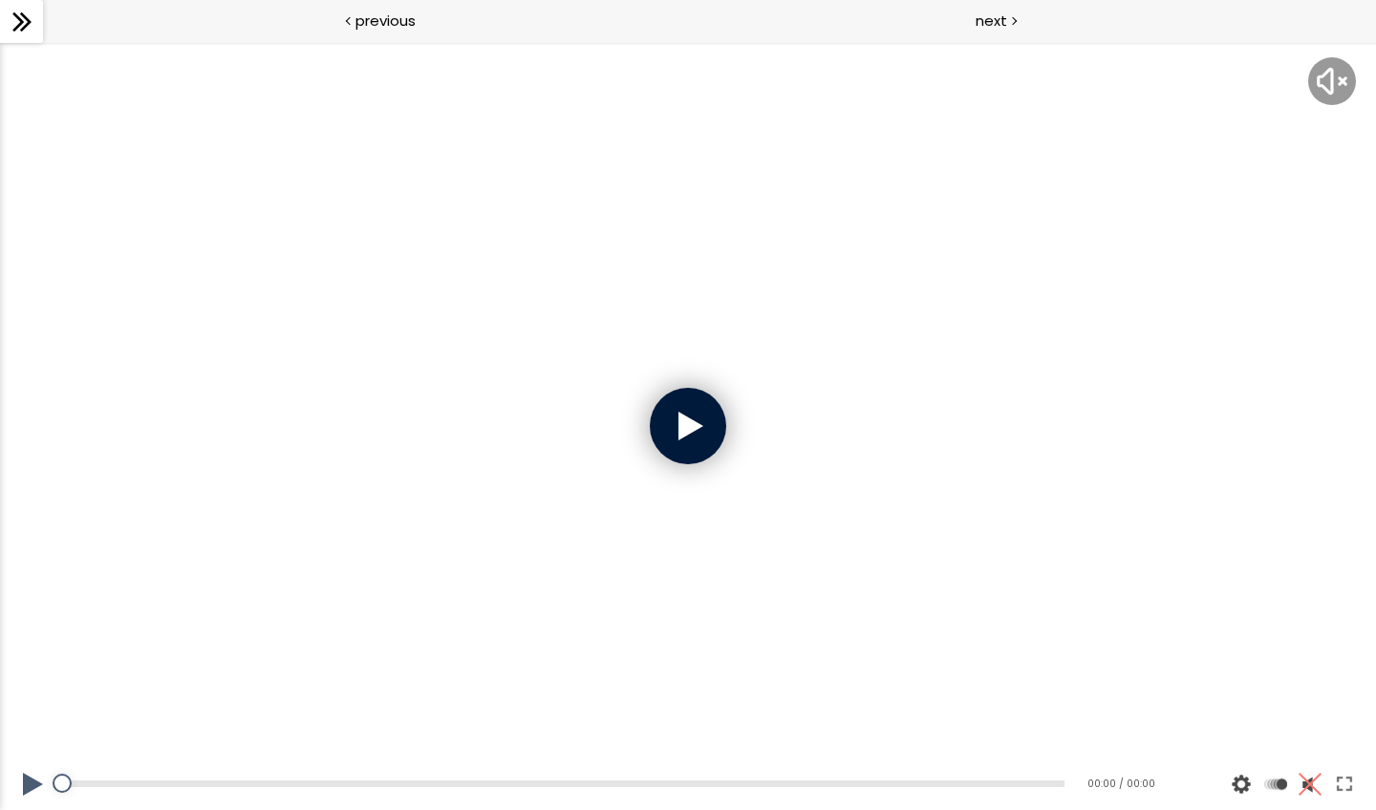
click at [17, 32] on icon at bounding box center [22, 22] width 29 height 29
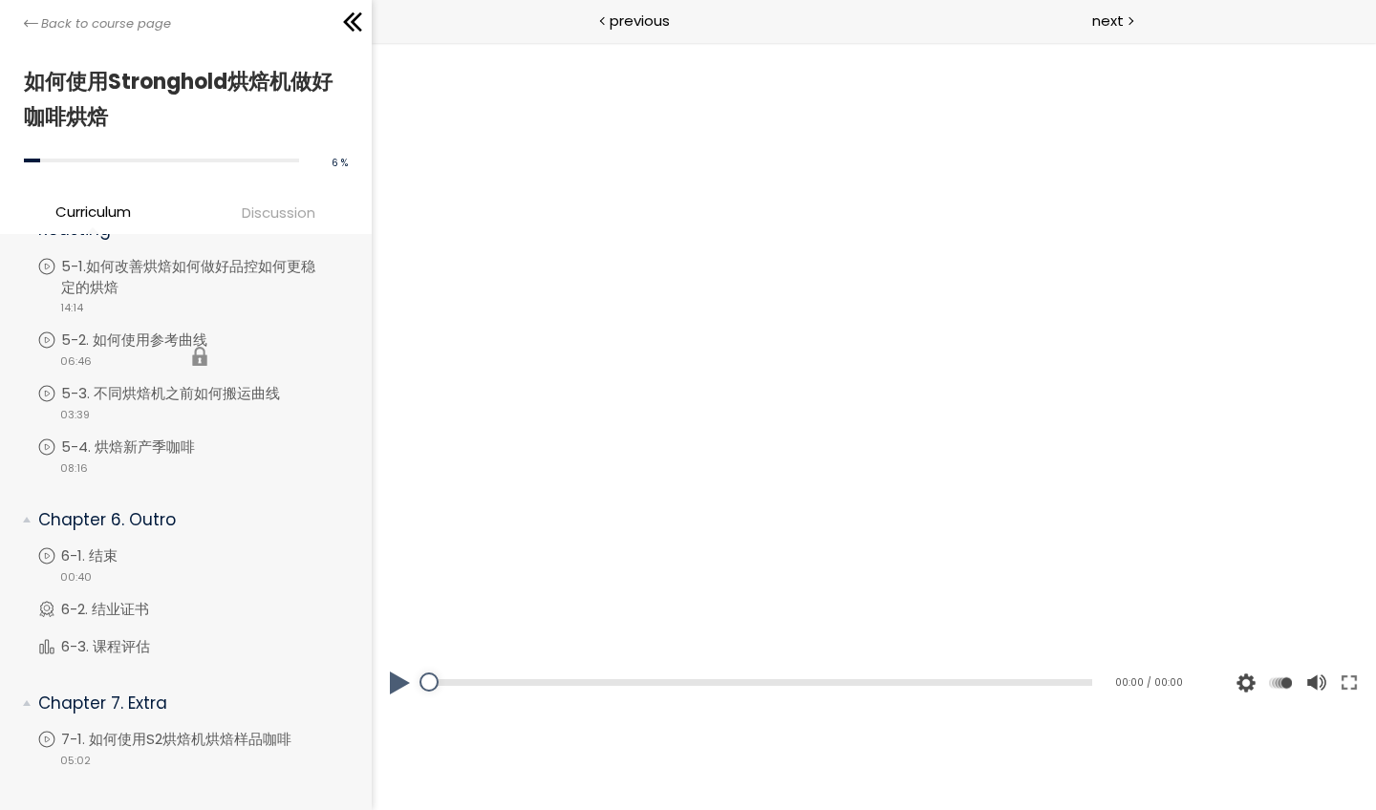
scroll to position [1665, 0]
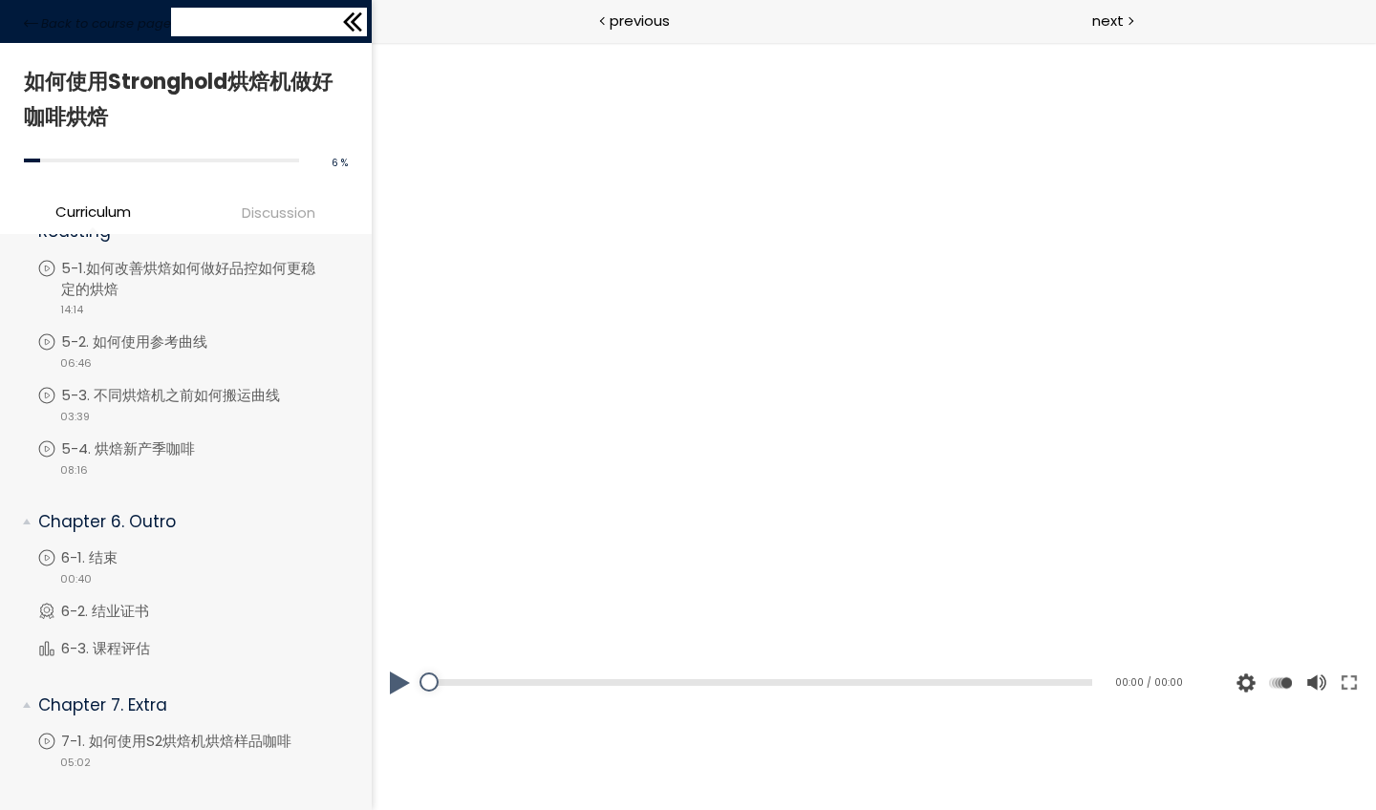
click at [356, 23] on icon at bounding box center [352, 22] width 29 height 29
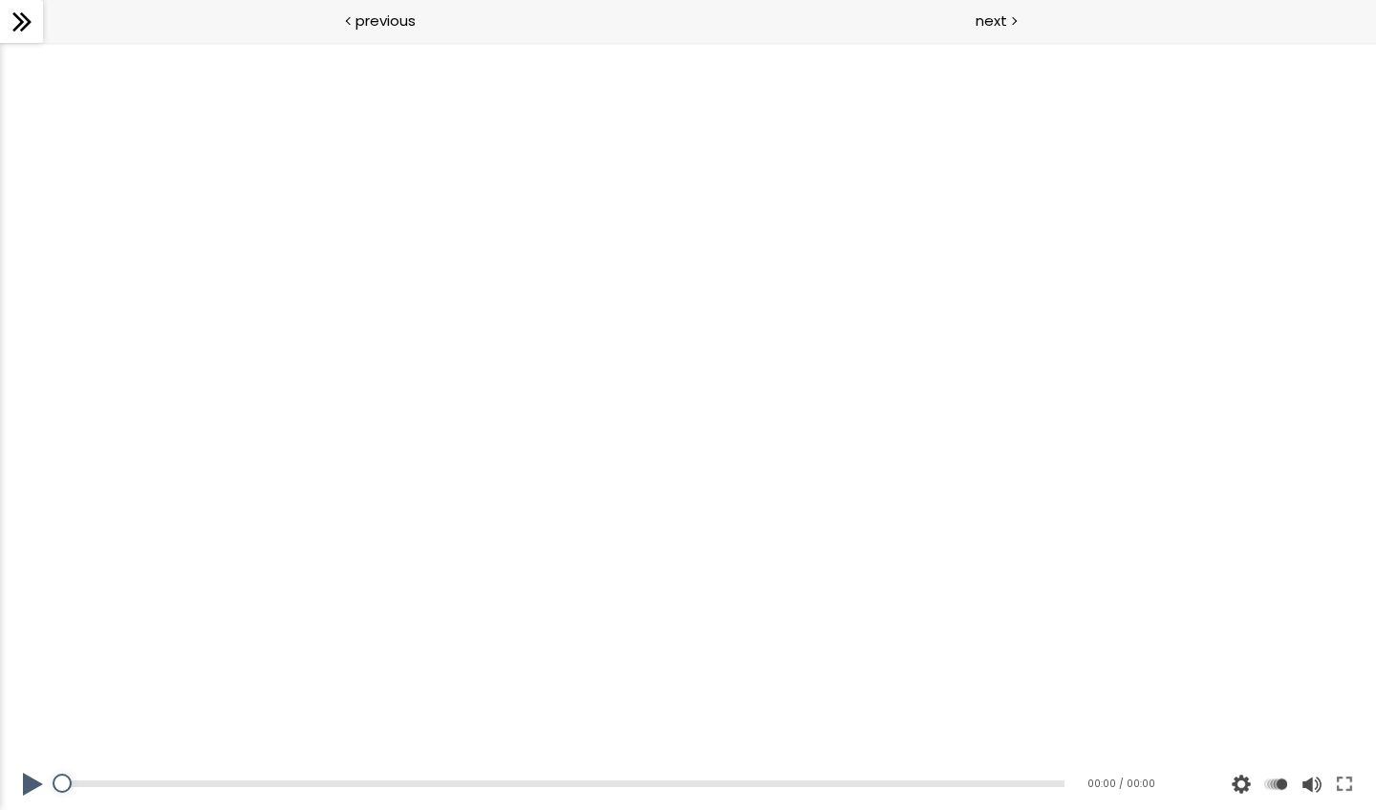
click at [27, 704] on button at bounding box center [33, 785] width 57 height 54
